Goal: Task Accomplishment & Management: Use online tool/utility

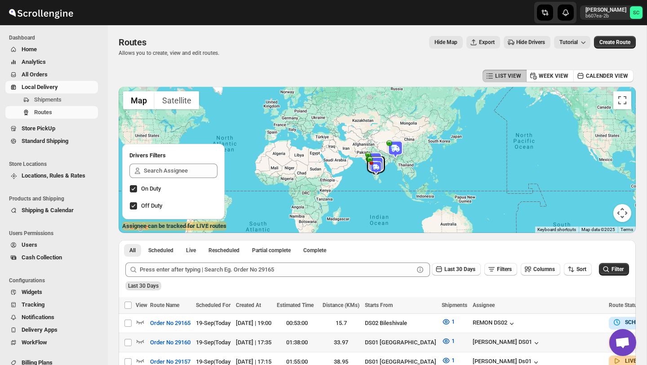
scroll to position [75, 0]
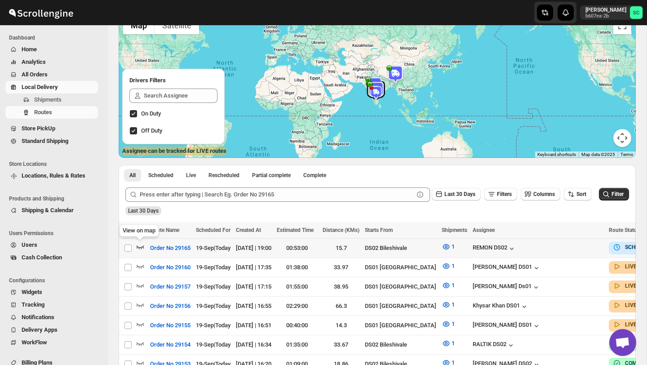
click at [142, 243] on icon "button" at bounding box center [140, 246] width 9 height 9
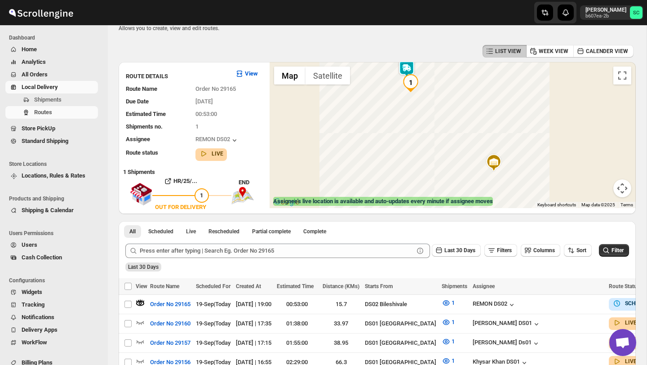
scroll to position [0, 0]
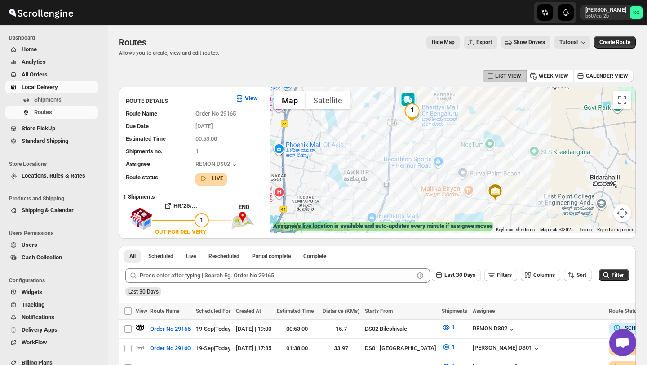
drag, startPoint x: 379, startPoint y: 145, endPoint x: 407, endPoint y: 187, distance: 50.3
click at [406, 187] on div at bounding box center [453, 160] width 366 height 146
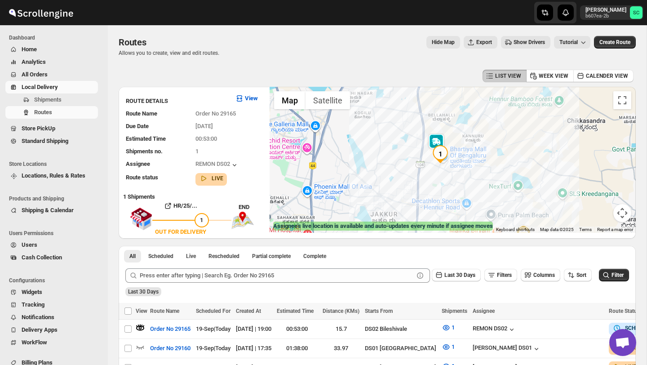
click at [435, 193] on div at bounding box center [453, 160] width 366 height 146
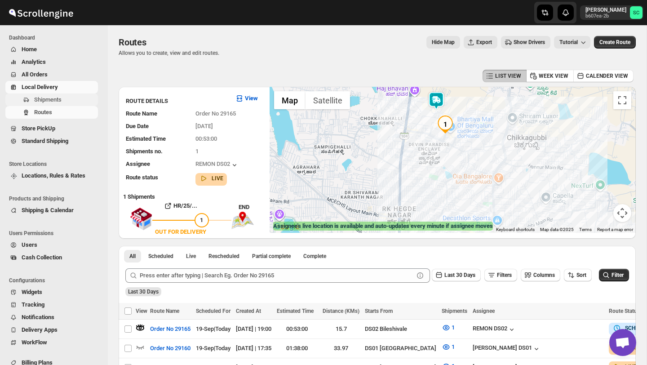
click at [68, 102] on span "Shipments" at bounding box center [65, 99] width 62 height 9
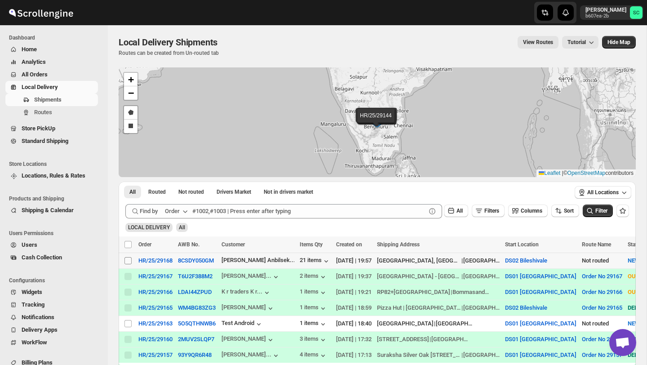
click at [126, 261] on input "Select shipment" at bounding box center [127, 260] width 7 height 7
checkbox input "true"
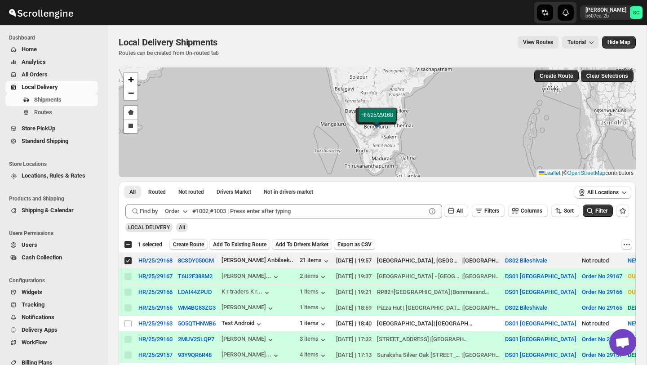
click at [198, 246] on span "Create Route" at bounding box center [188, 244] width 31 height 7
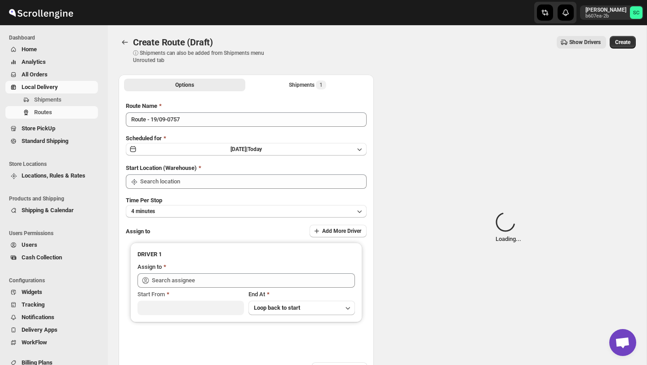
type input "DS02 Bileshivale"
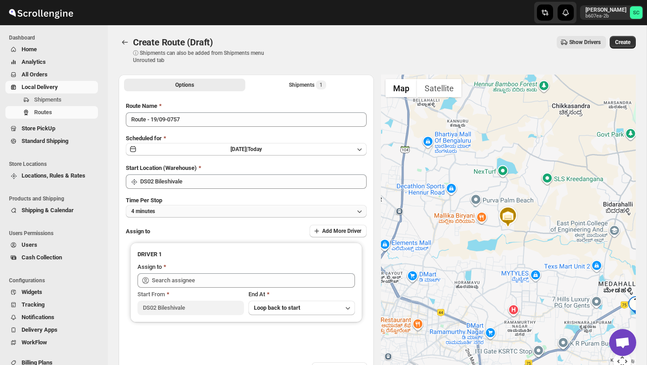
click at [207, 205] on button "4 minutes" at bounding box center [246, 211] width 241 height 13
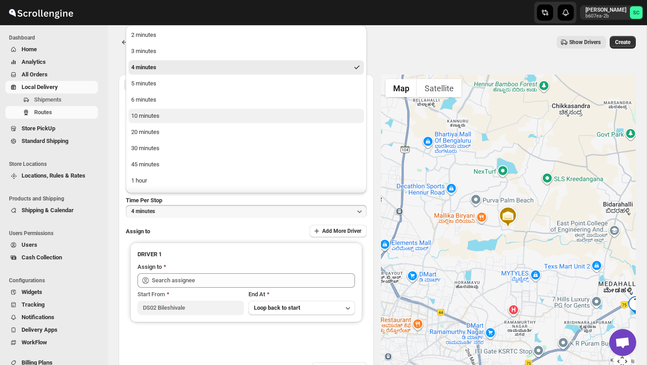
click at [170, 119] on button "10 minutes" at bounding box center [245, 116] width 235 height 14
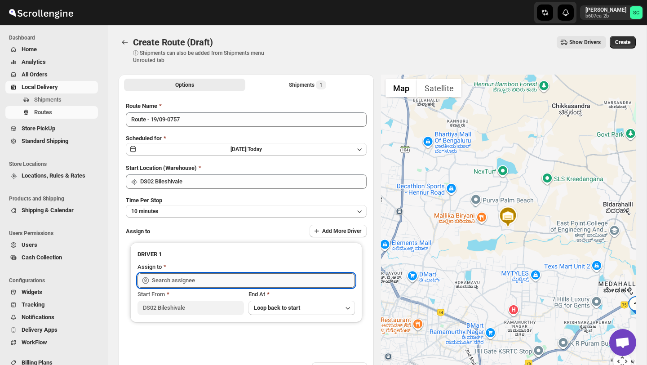
click at [166, 277] on input "text" at bounding box center [253, 280] width 203 height 14
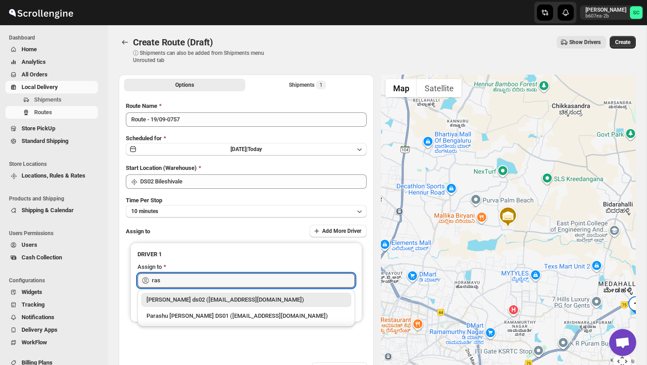
click at [189, 295] on div "[PERSON_NAME] ds02 ([EMAIL_ADDRESS][DOMAIN_NAME])" at bounding box center [245, 299] width 199 height 9
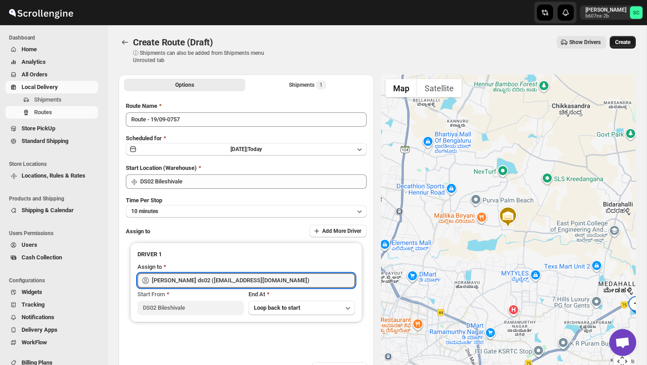
type input "[PERSON_NAME] ds02 ([EMAIL_ADDRESS][DOMAIN_NAME])"
click at [625, 40] on span "Create" at bounding box center [622, 42] width 15 height 7
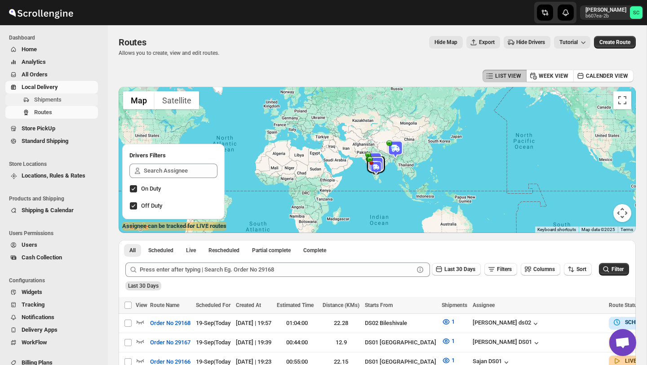
click at [62, 102] on span "Shipments" at bounding box center [47, 99] width 27 height 7
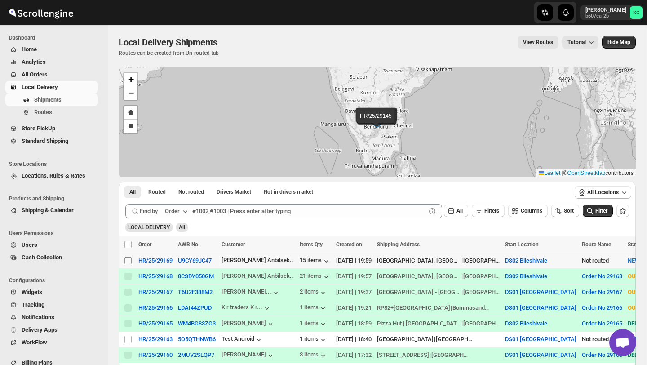
click at [127, 260] on input "Select shipment" at bounding box center [127, 260] width 7 height 7
checkbox input "true"
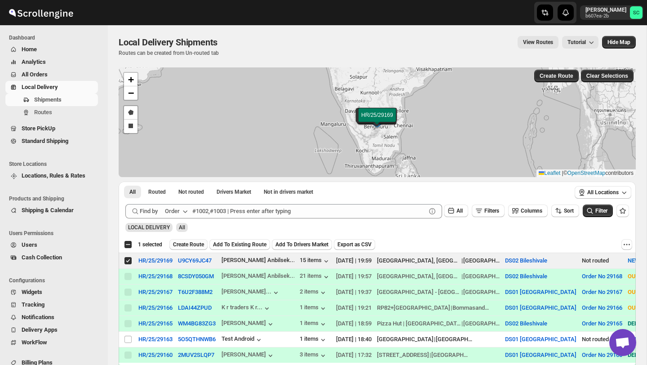
click at [197, 241] on span "Create Route" at bounding box center [188, 244] width 31 height 7
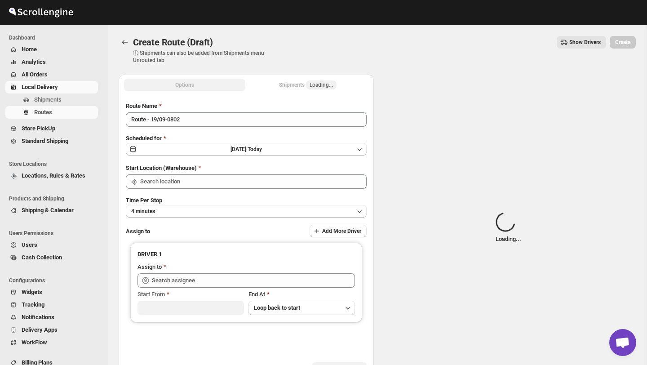
type input "DS02 Bileshivale"
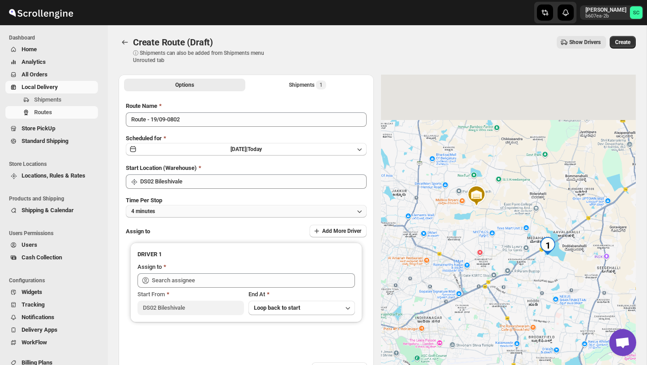
click at [213, 215] on button "4 minutes" at bounding box center [246, 211] width 241 height 13
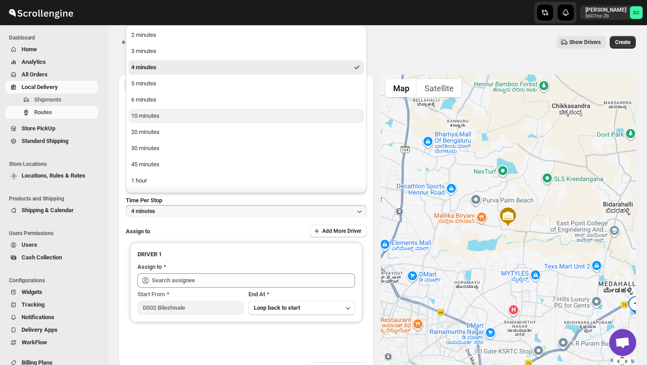
click at [179, 115] on button "10 minutes" at bounding box center [245, 116] width 235 height 14
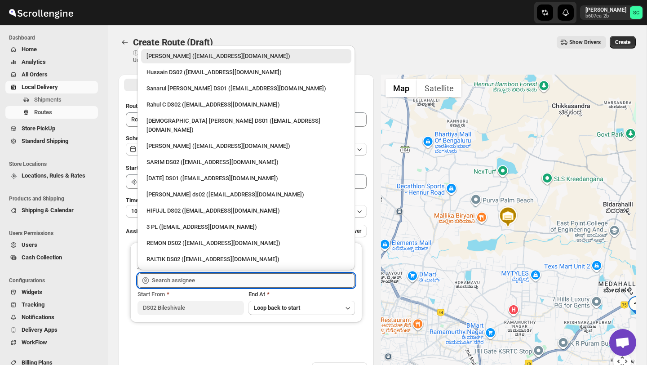
click at [162, 279] on input "text" at bounding box center [253, 280] width 203 height 14
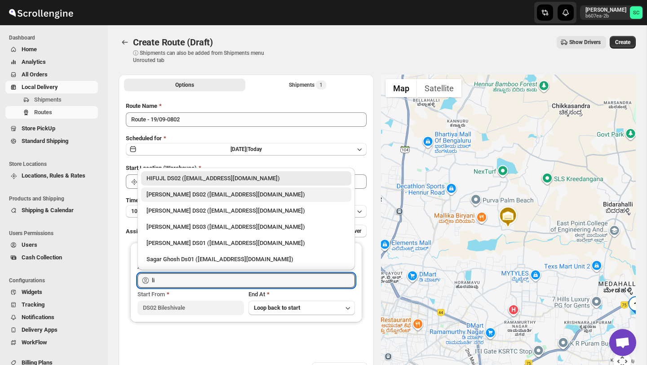
click at [206, 195] on div "[PERSON_NAME] DS02 ([EMAIL_ADDRESS][DOMAIN_NAME])" at bounding box center [245, 194] width 199 height 9
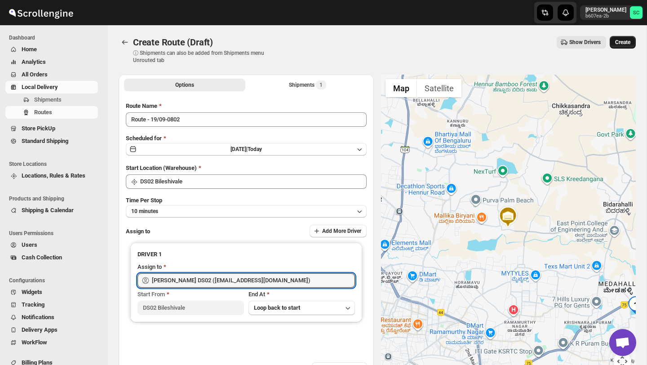
type input "[PERSON_NAME] DS02 ([EMAIL_ADDRESS][DOMAIN_NAME])"
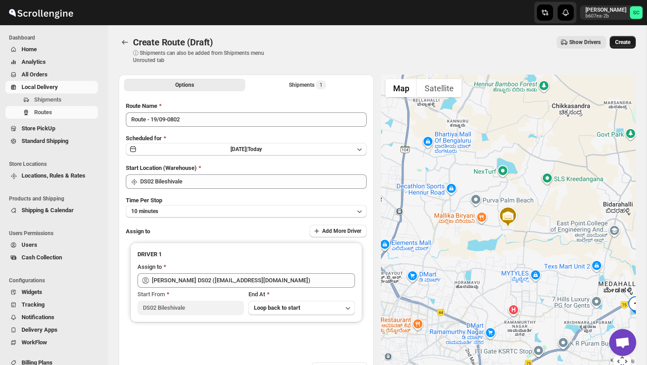
click at [621, 37] on button "Create" at bounding box center [623, 42] width 26 height 13
